Goal: Information Seeking & Learning: Learn about a topic

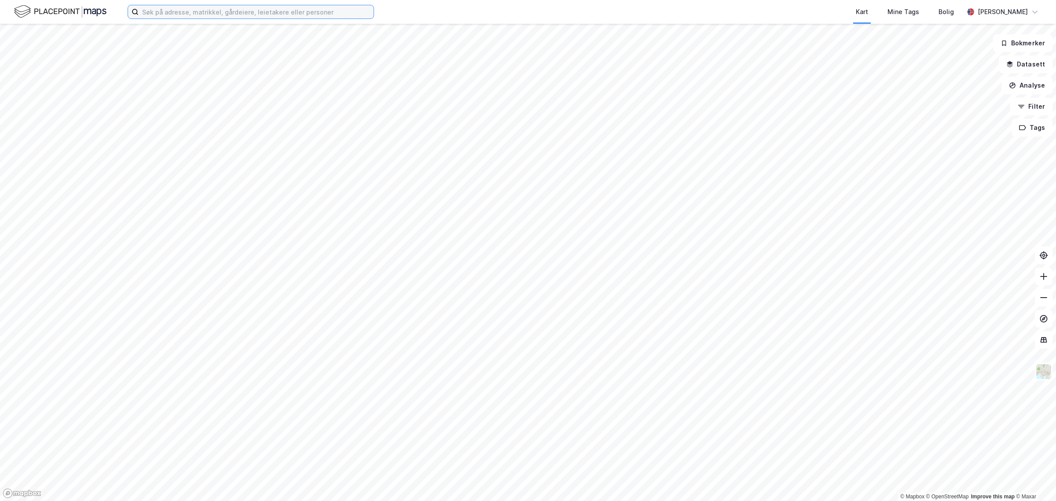
click at [201, 11] on input at bounding box center [256, 11] width 235 height 13
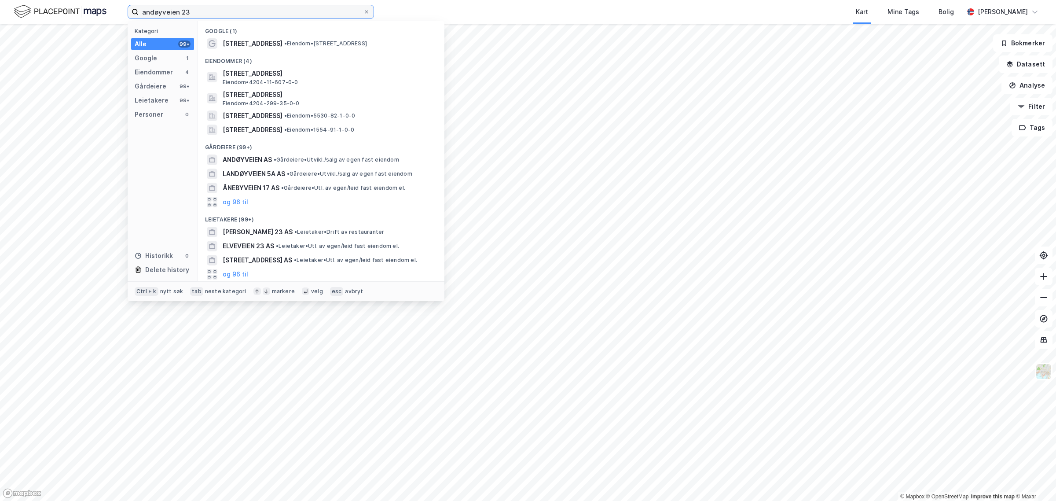
type input "andøyveien 23"
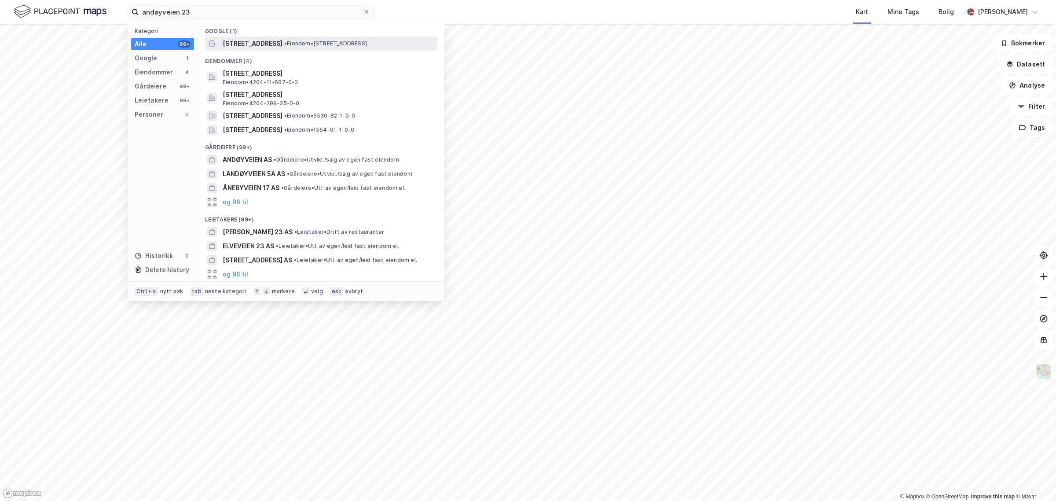
click at [241, 38] on span "[STREET_ADDRESS]" at bounding box center [253, 43] width 60 height 11
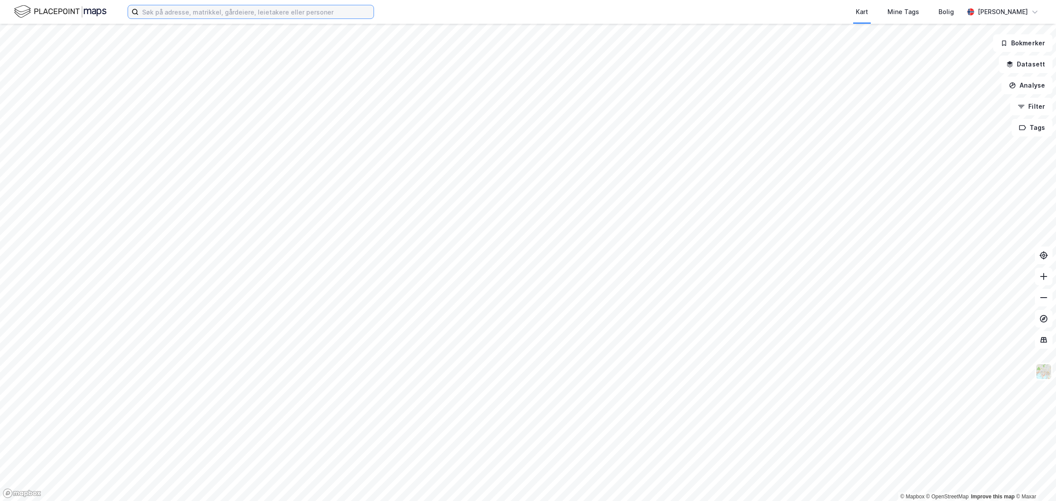
click at [177, 7] on input at bounding box center [256, 11] width 235 height 13
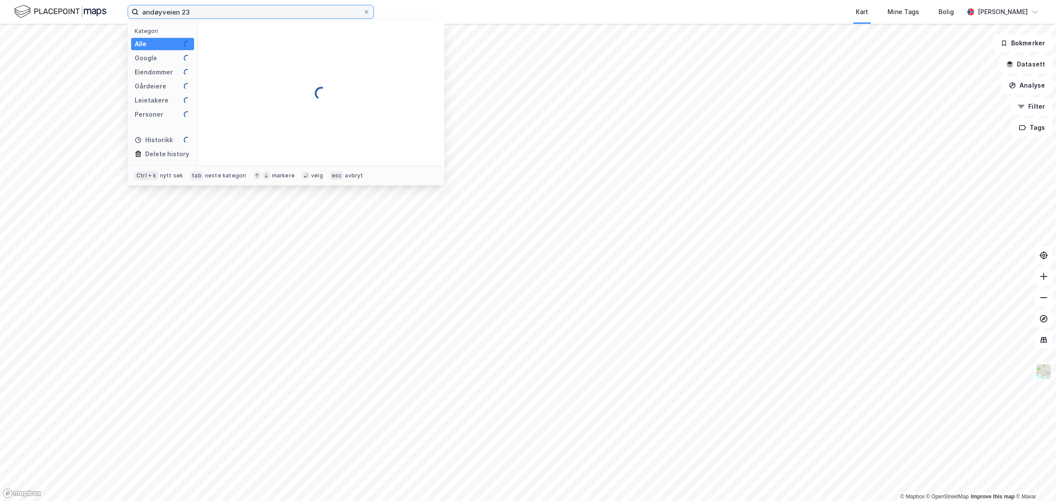
type input "andøyveien 23"
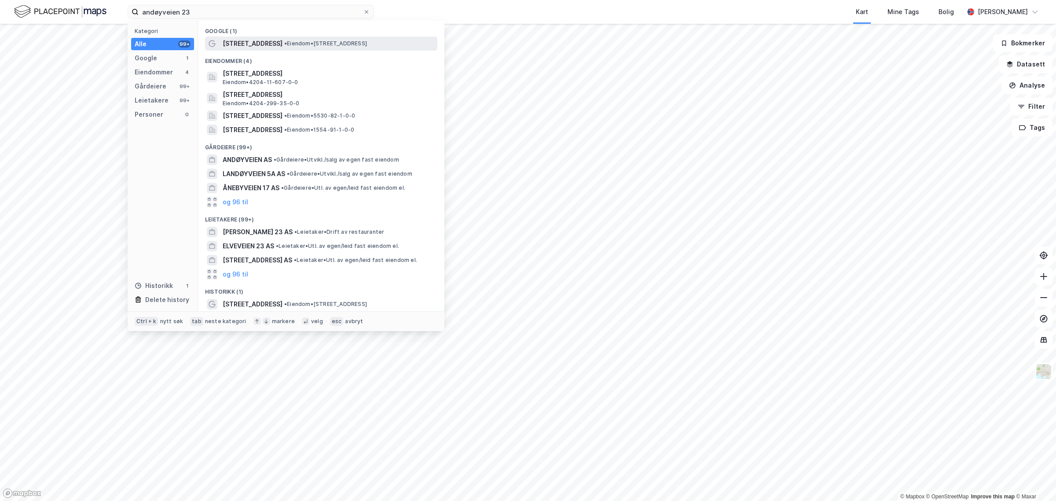
click at [249, 47] on span "[STREET_ADDRESS]" at bounding box center [253, 43] width 60 height 11
